Goal: Register for event/course

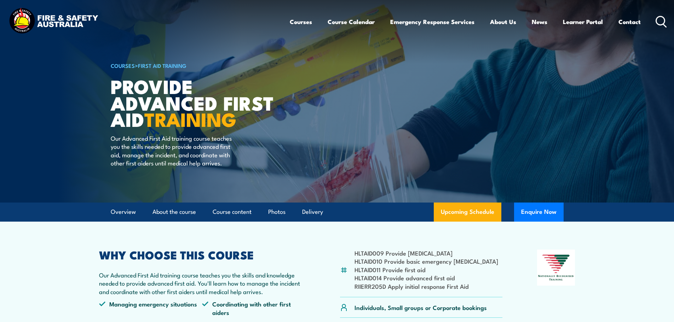
click at [122, 63] on link "COURSES" at bounding box center [123, 66] width 24 height 8
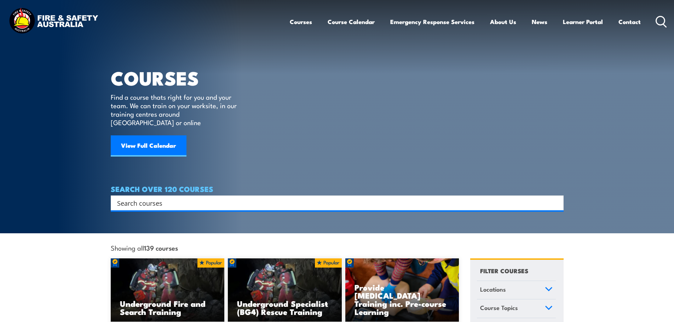
click at [152, 198] on input "Search input" at bounding box center [332, 203] width 431 height 11
type input "first aid"
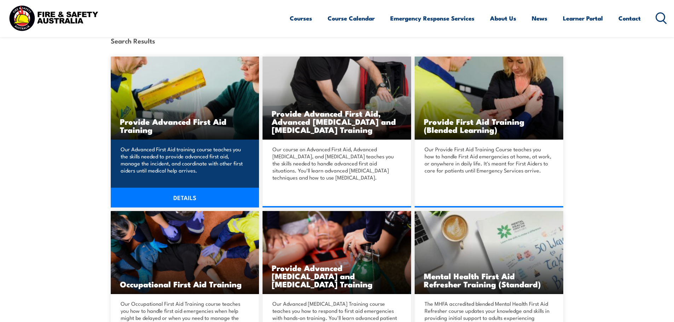
scroll to position [177, 0]
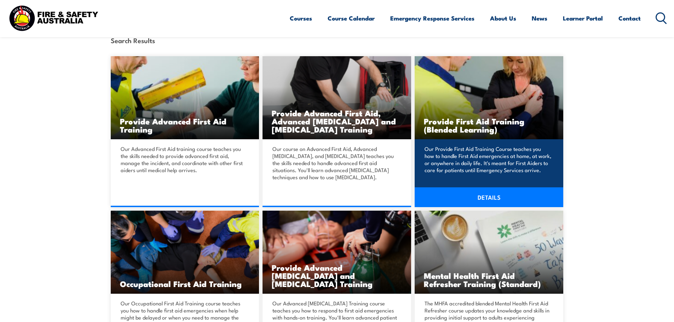
click at [493, 172] on p "Our Provide First Aid Training Course teaches you how to handle First Aid emerg…" at bounding box center [488, 159] width 127 height 28
click at [486, 200] on link "DETAILS" at bounding box center [489, 198] width 149 height 20
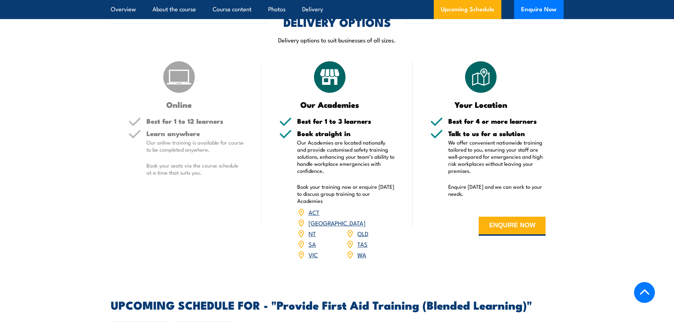
scroll to position [1168, 0]
